Goal: Information Seeking & Learning: Learn about a topic

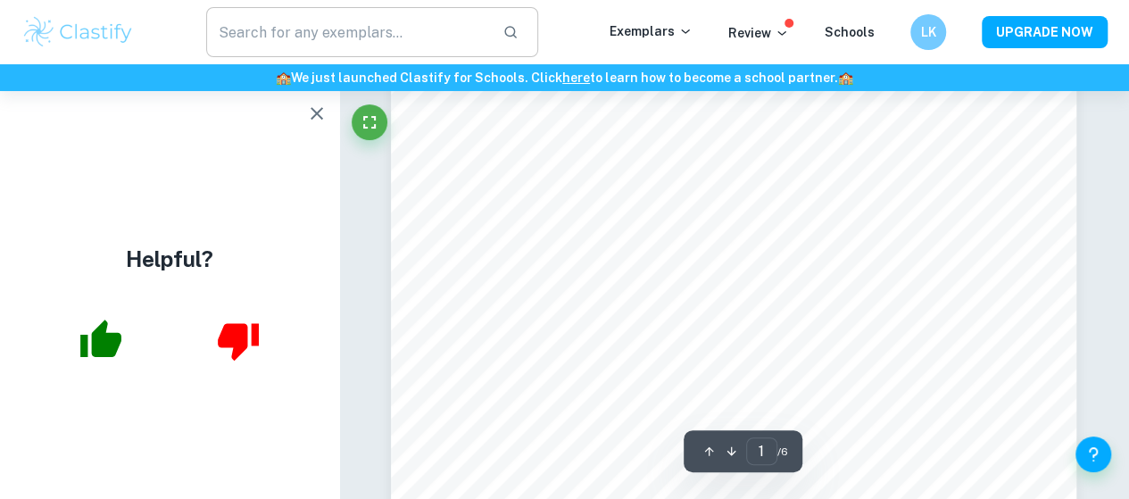
scroll to position [446, 0]
click at [314, 114] on icon "button" at bounding box center [317, 113] width 12 height 12
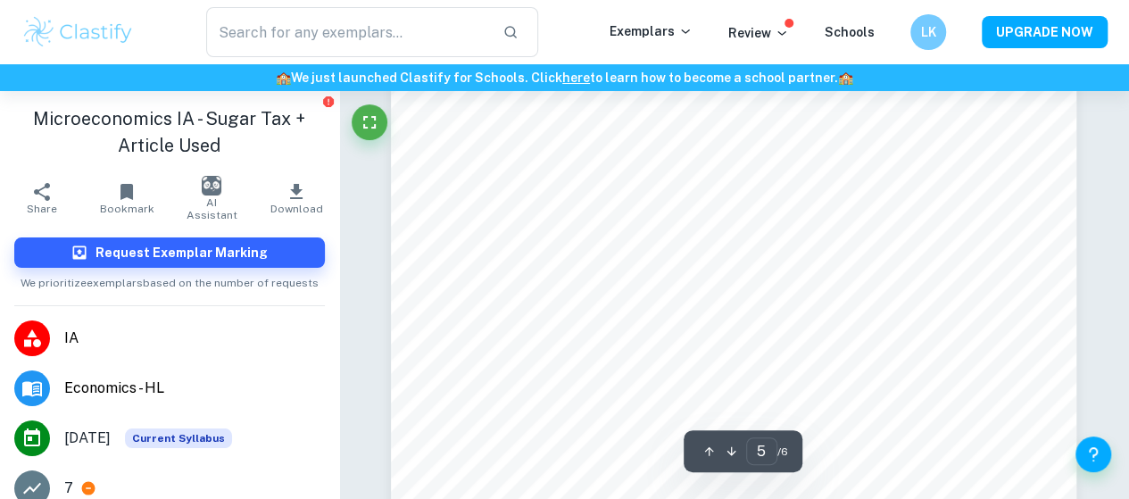
scroll to position [4373, 0]
type input "6"
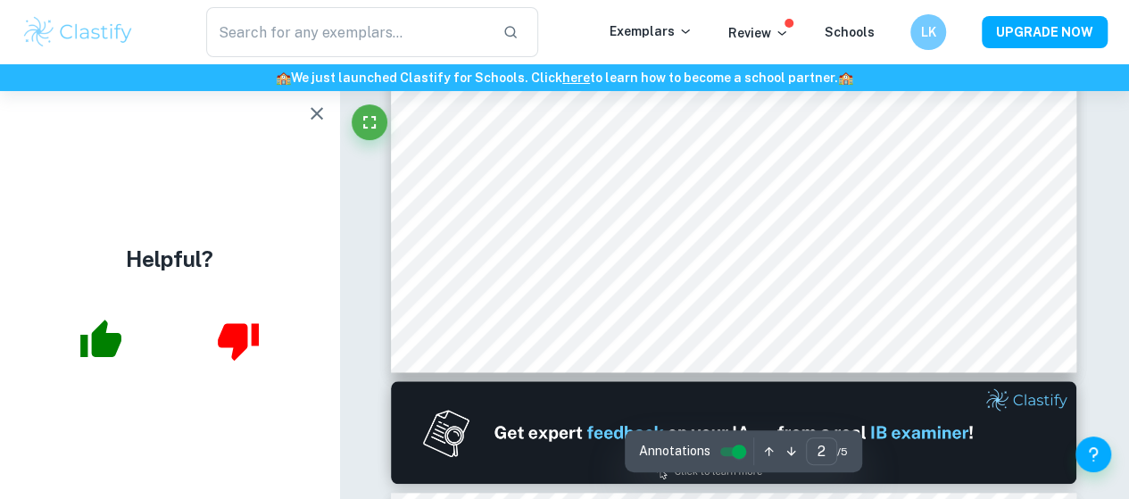
scroll to position [982, 0]
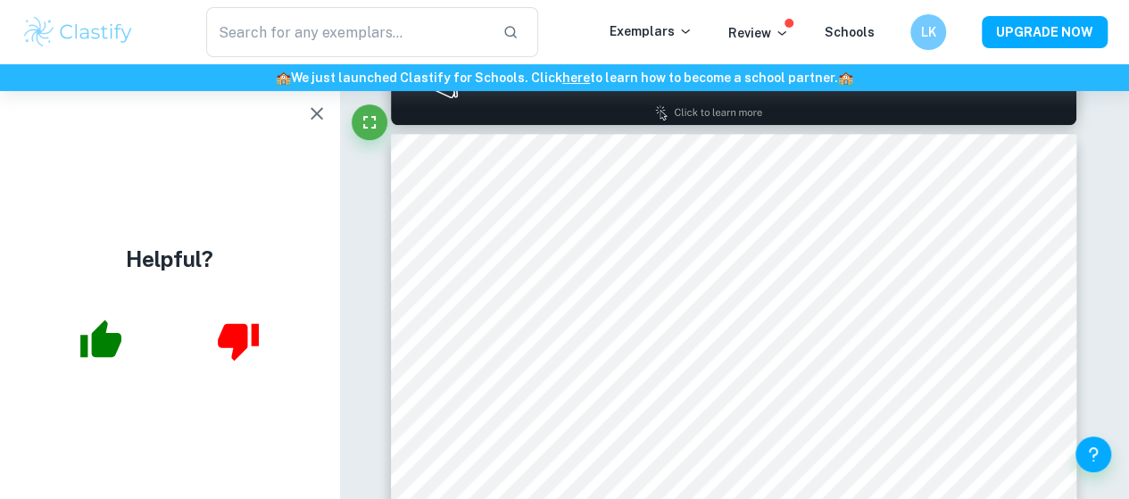
click at [321, 120] on icon "button" at bounding box center [316, 113] width 21 height 21
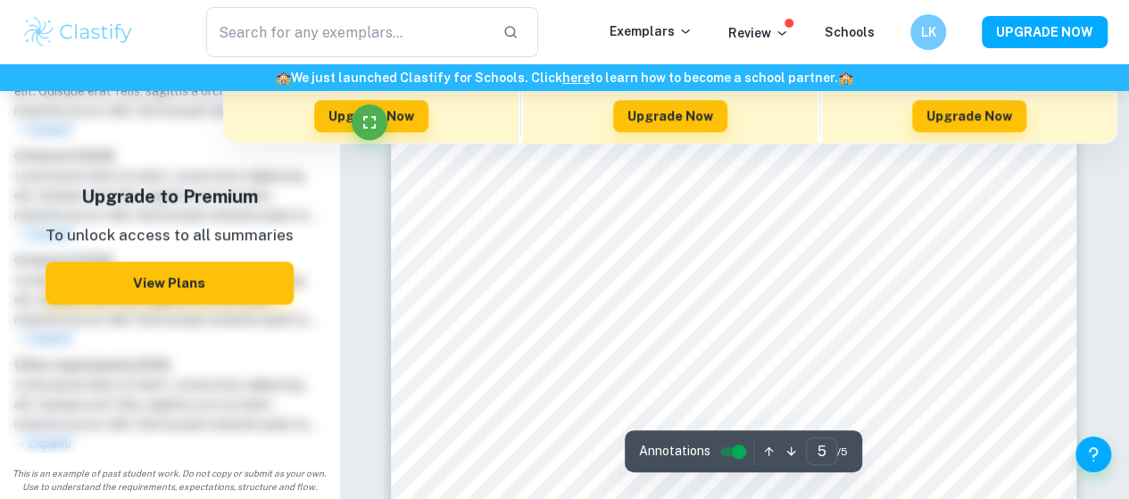
scroll to position [4139, 0]
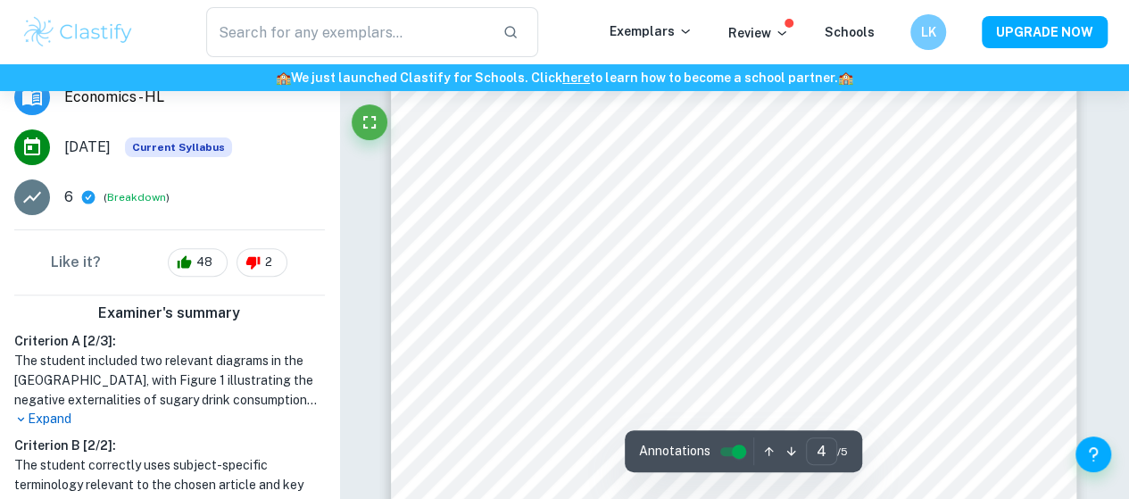
scroll to position [3158, 0]
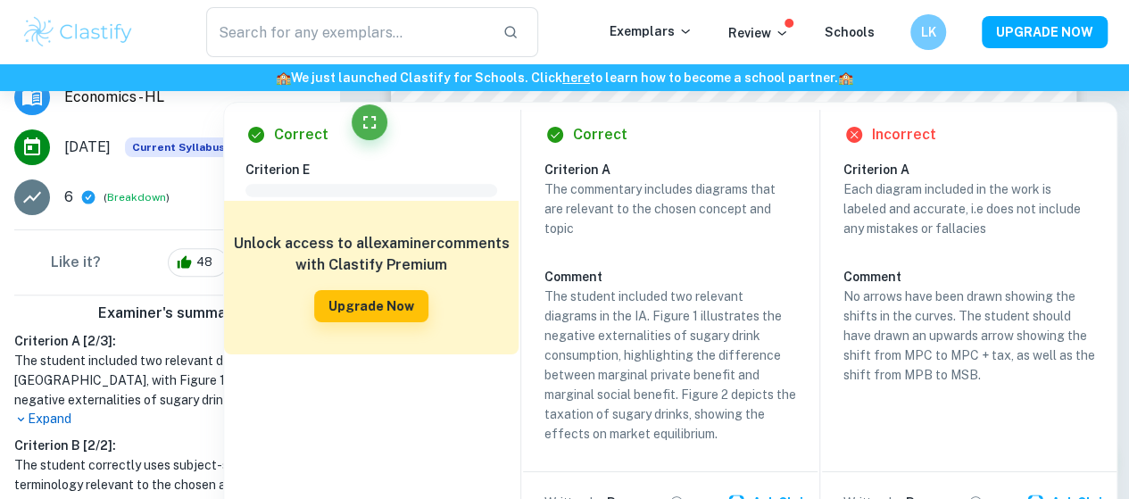
click at [730, 90] on div "🏫 We just launched Clastify for Schools. Click here to learn how to become a sc…" at bounding box center [564, 77] width 1129 height 27
click at [727, 94] on div "Correct Criterion E Comment Unlock access to all examiner comments with Clastif…" at bounding box center [670, 313] width 894 height 441
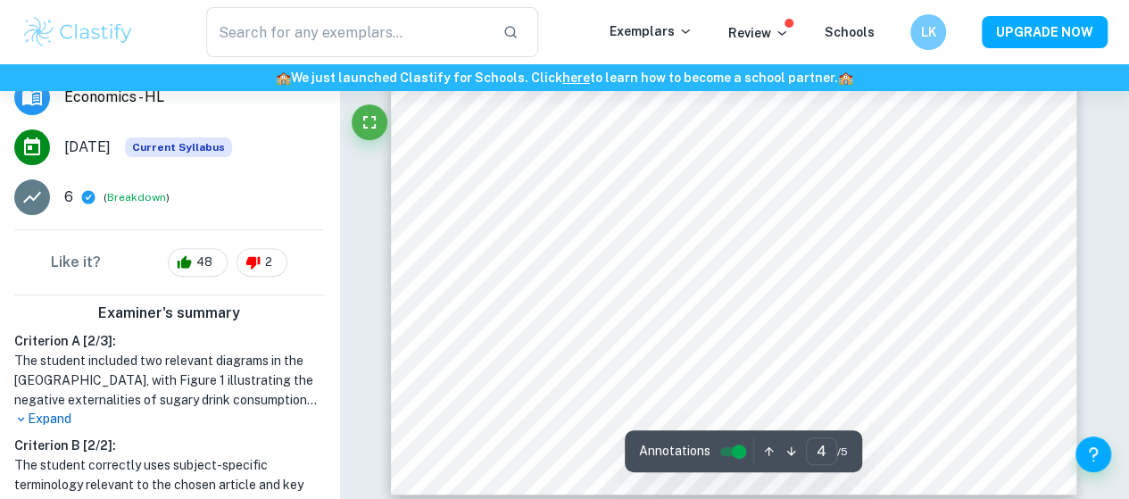
scroll to position [3604, 0]
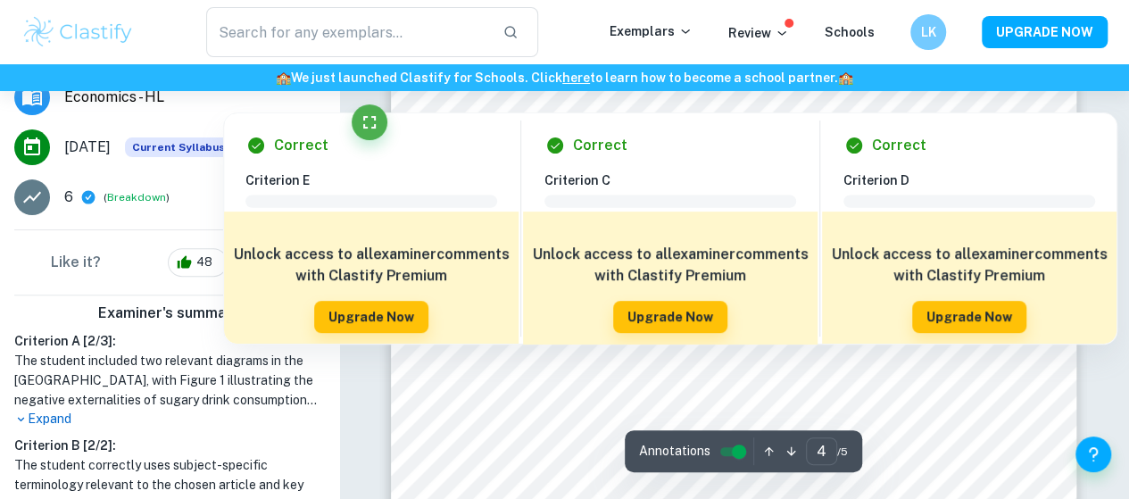
type input "5"
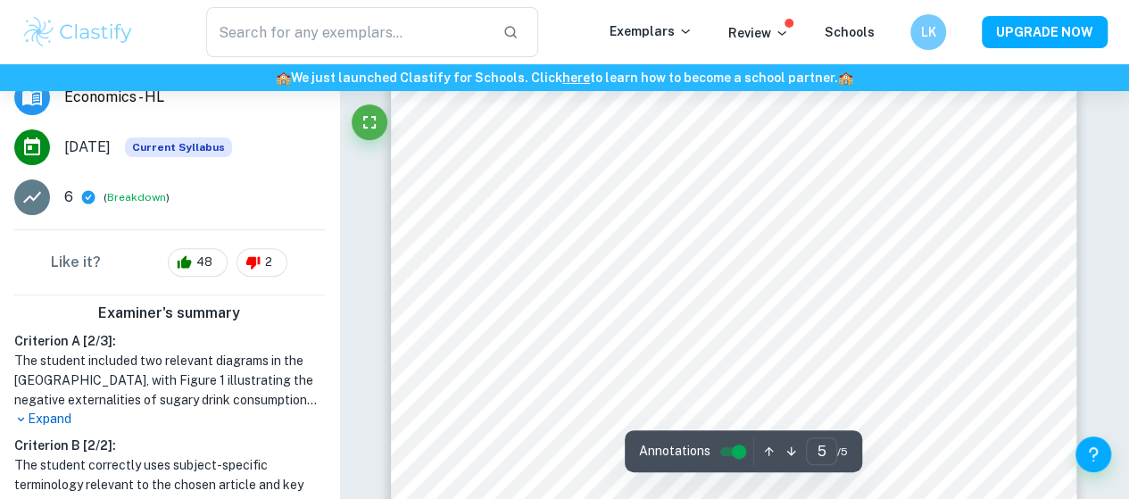
scroll to position [4318, 0]
